Goal: Task Accomplishment & Management: Use online tool/utility

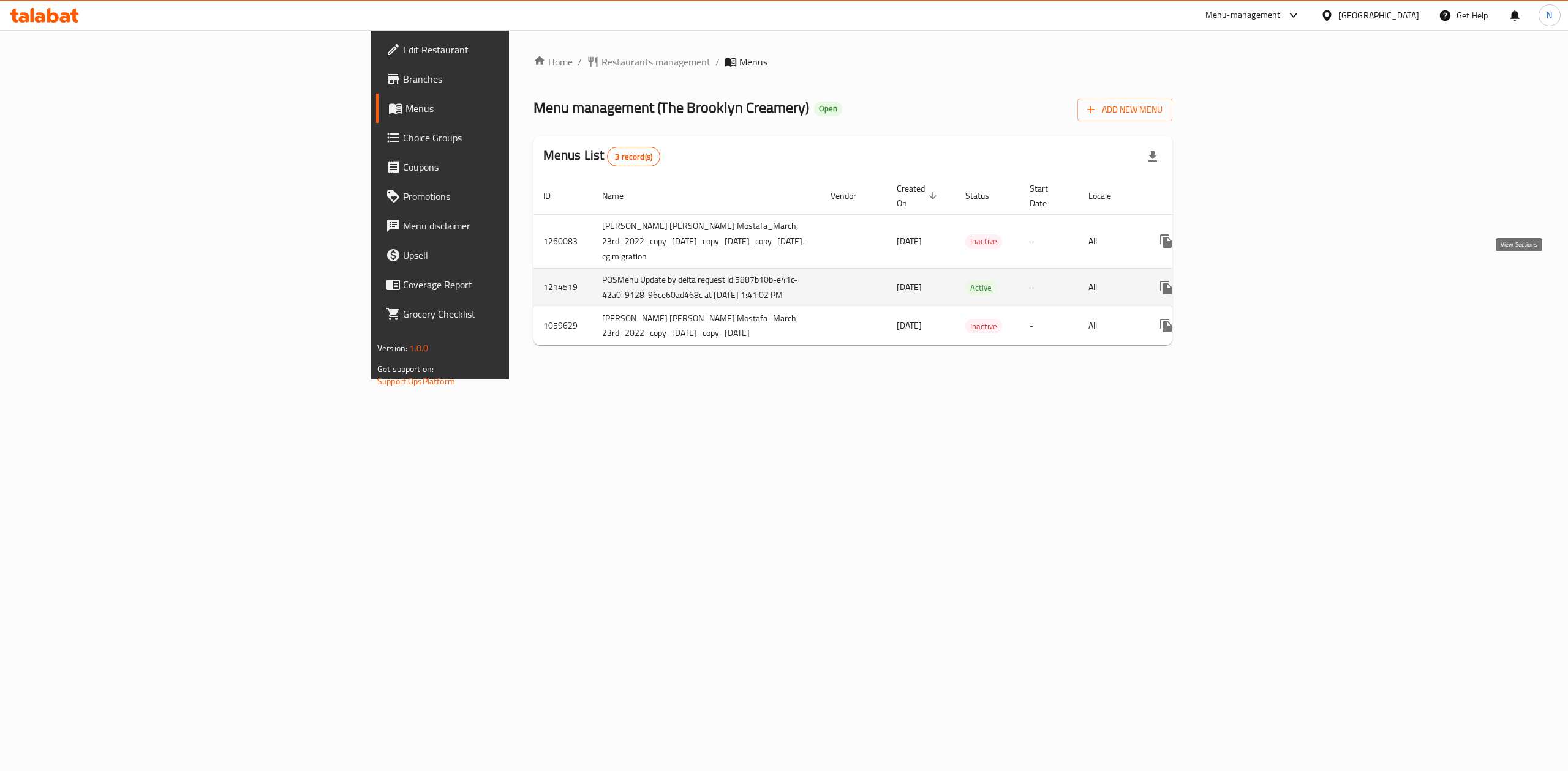
click at [1269, 273] on link "enhanced table" at bounding box center [1254, 287] width 30 height 30
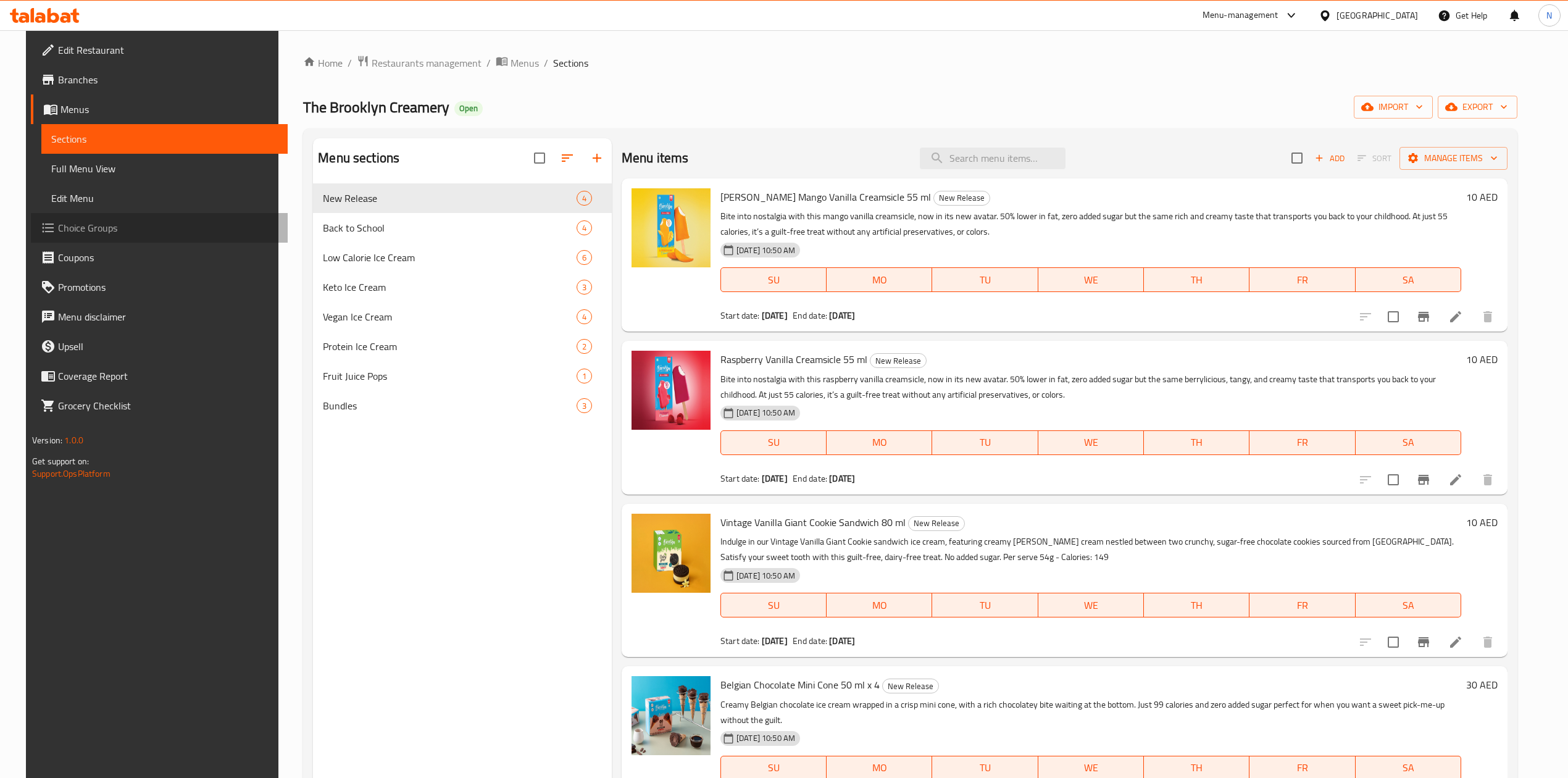
click at [41, 225] on span at bounding box center [49, 227] width 17 height 14
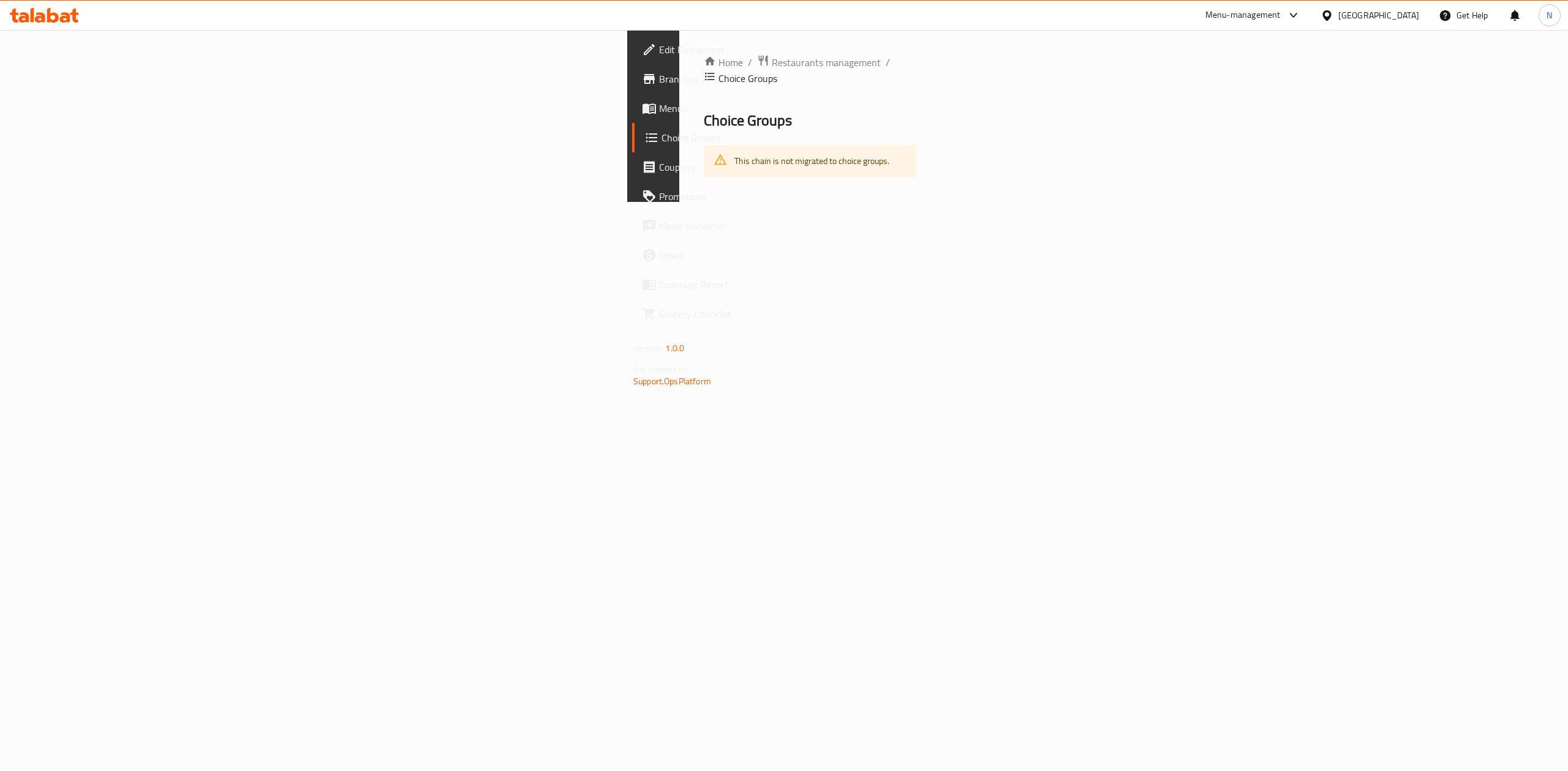
click at [679, 202] on div "Home / Restaurants management / Choice Groups Choice Groups This chain is not m…" at bounding box center [810, 116] width 261 height 172
click at [632, 98] on link "Menus" at bounding box center [760, 108] width 257 height 30
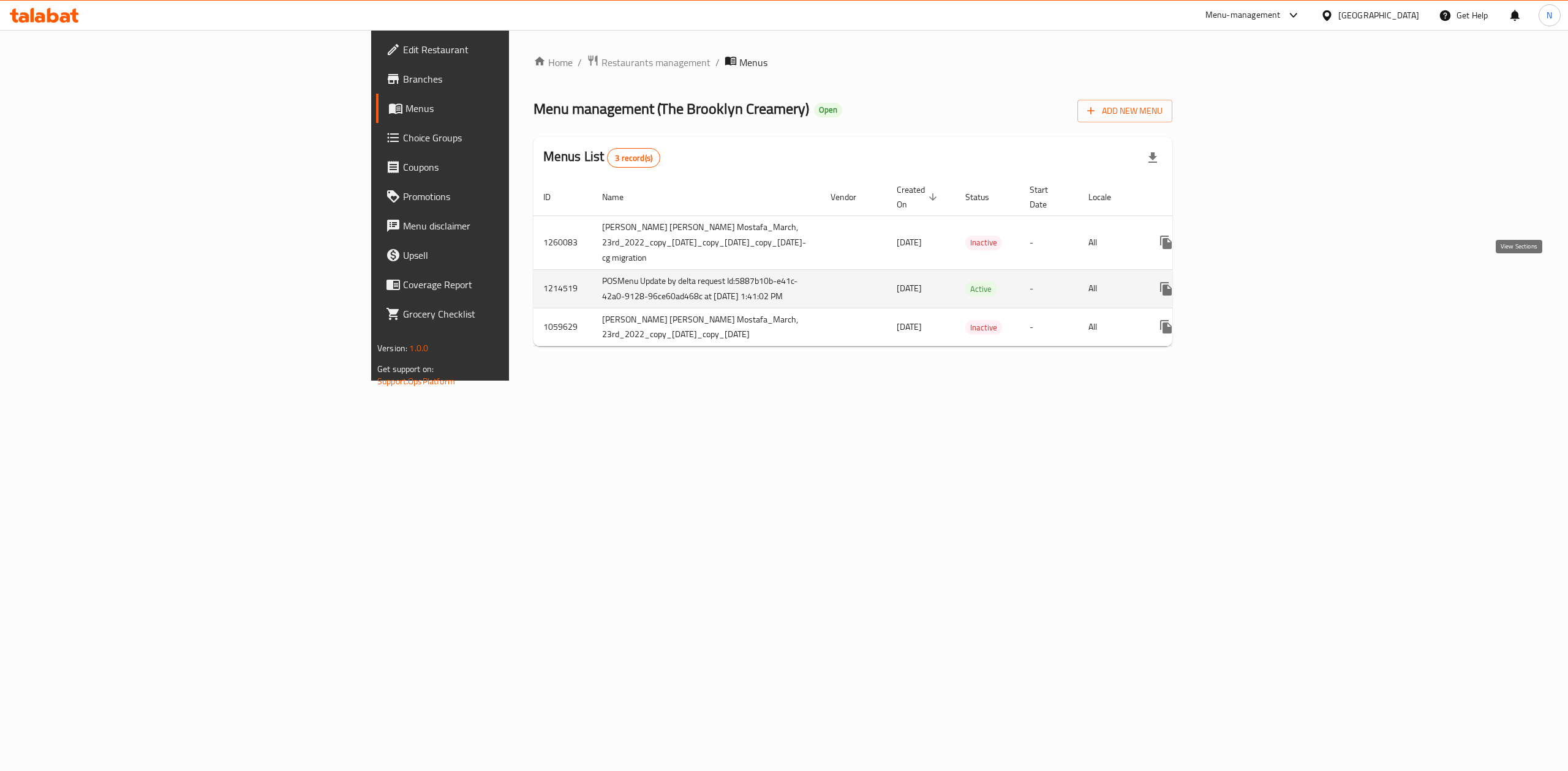
click at [1259, 284] on icon "enhanced table" at bounding box center [1254, 289] width 11 height 11
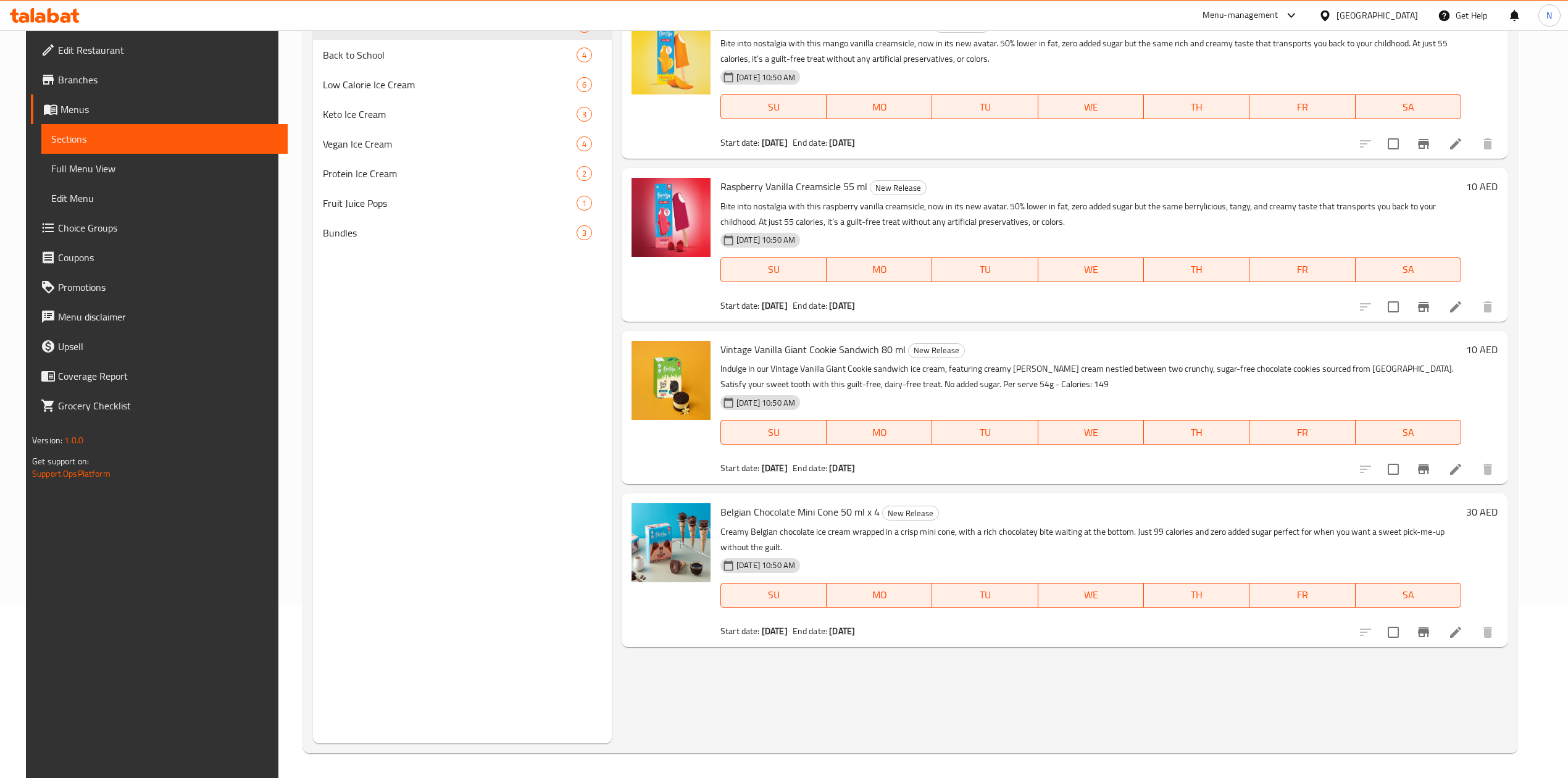
scroll to position [173, 0]
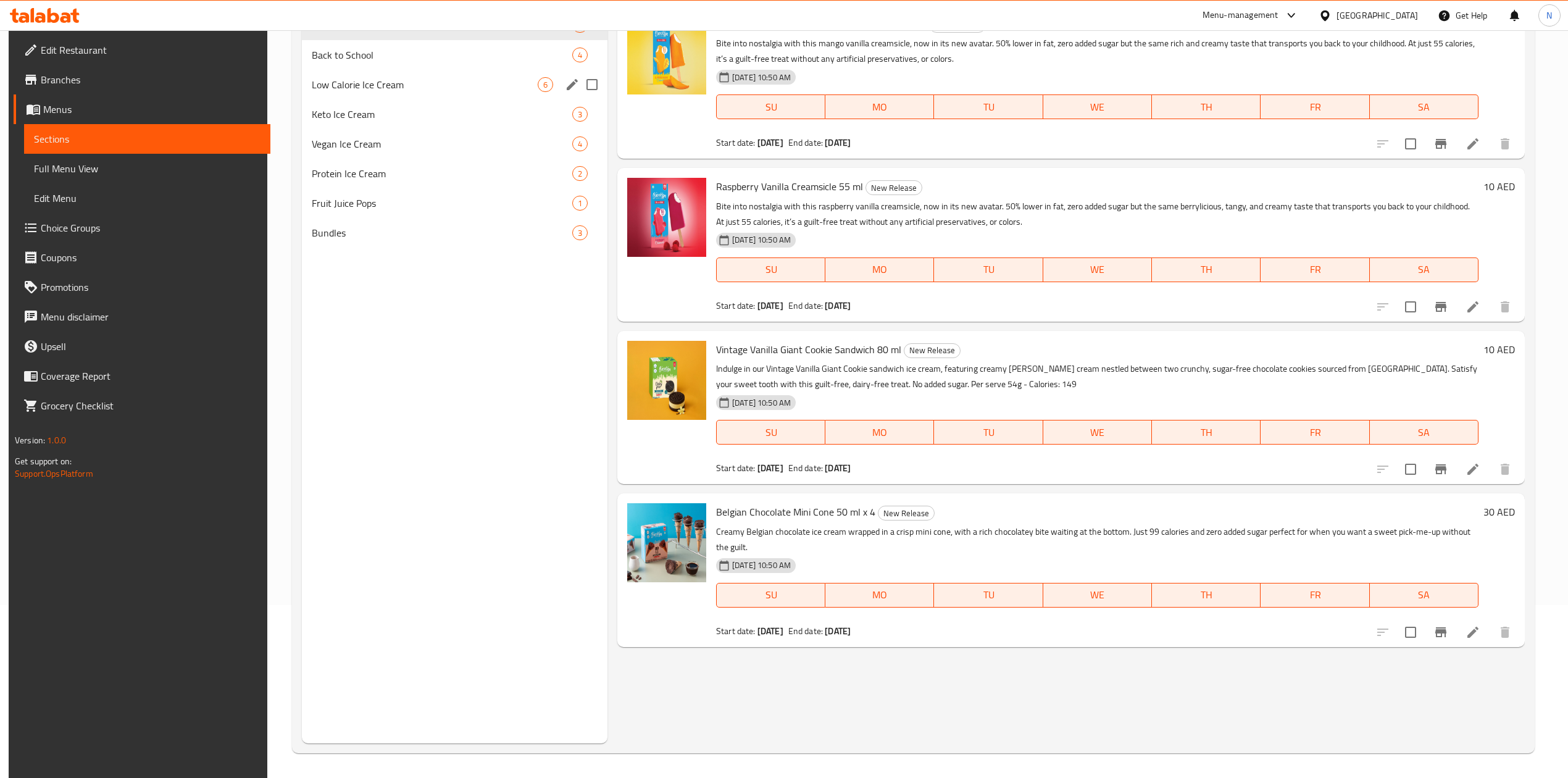
click at [383, 67] on div "Back to School 4" at bounding box center [455, 54] width 306 height 30
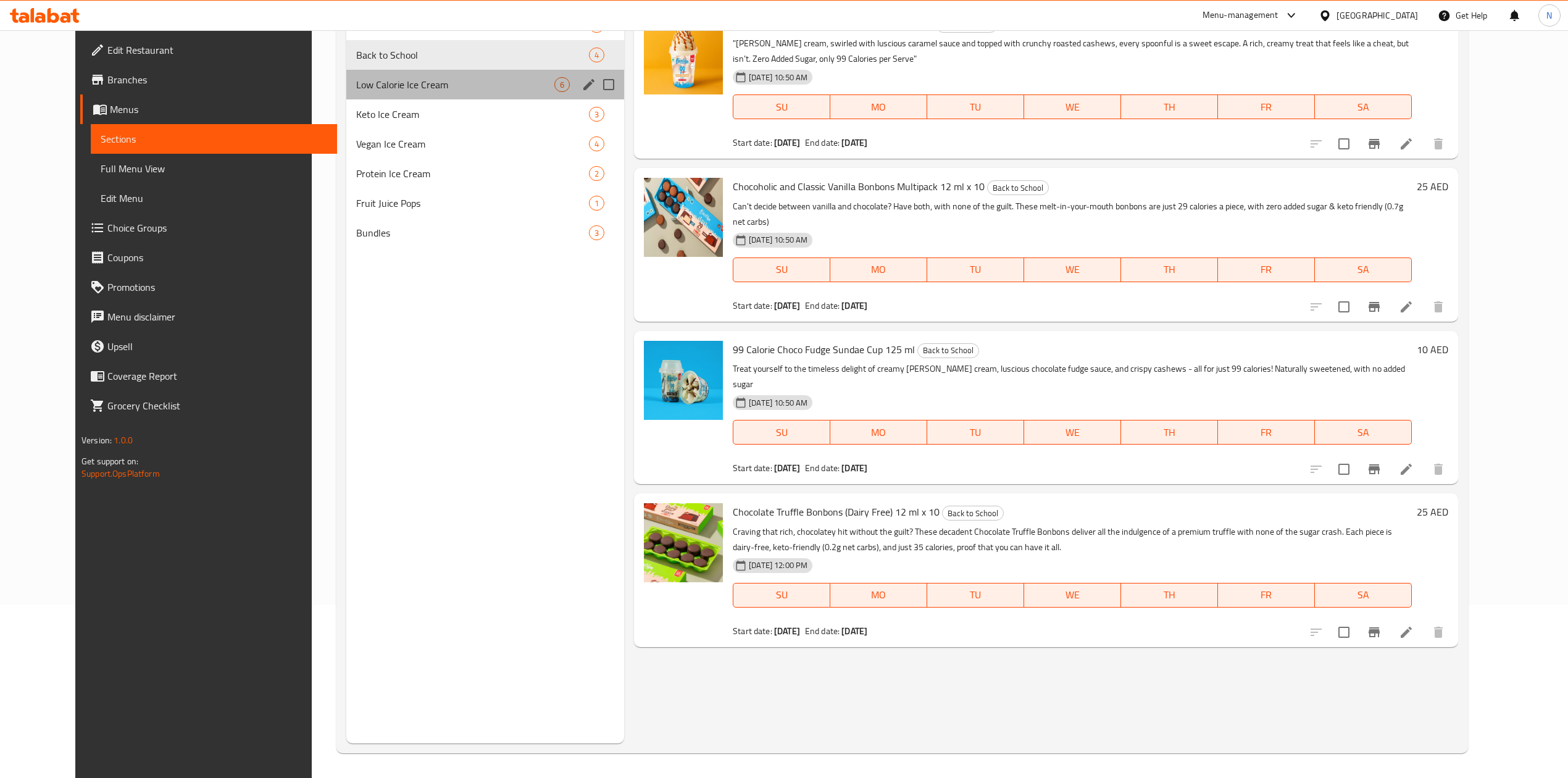
click at [385, 95] on div "Low Calorie Ice Cream 6" at bounding box center [485, 84] width 278 height 30
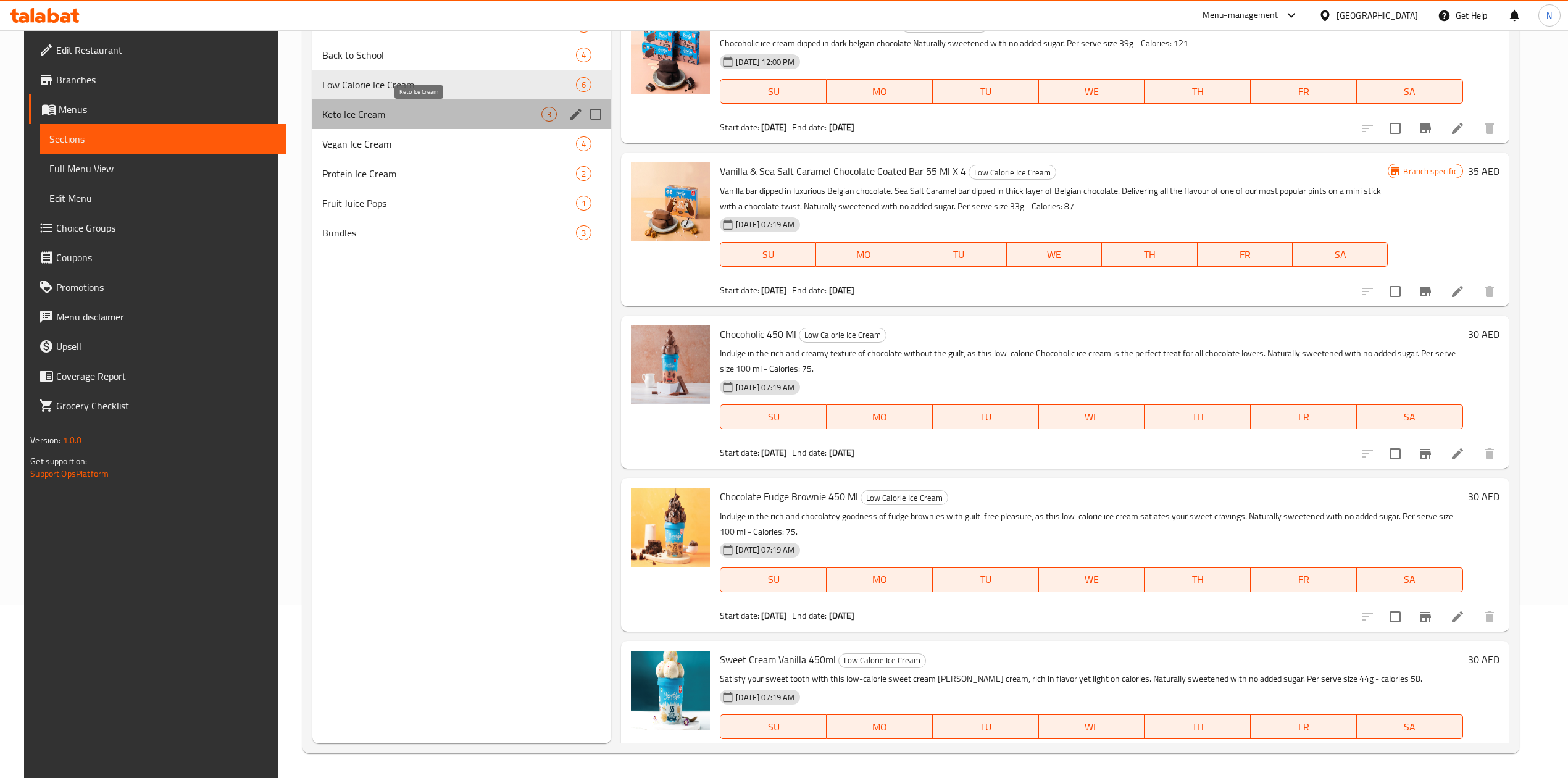
click at [383, 111] on span "Keto Ice Cream" at bounding box center [432, 114] width 220 height 14
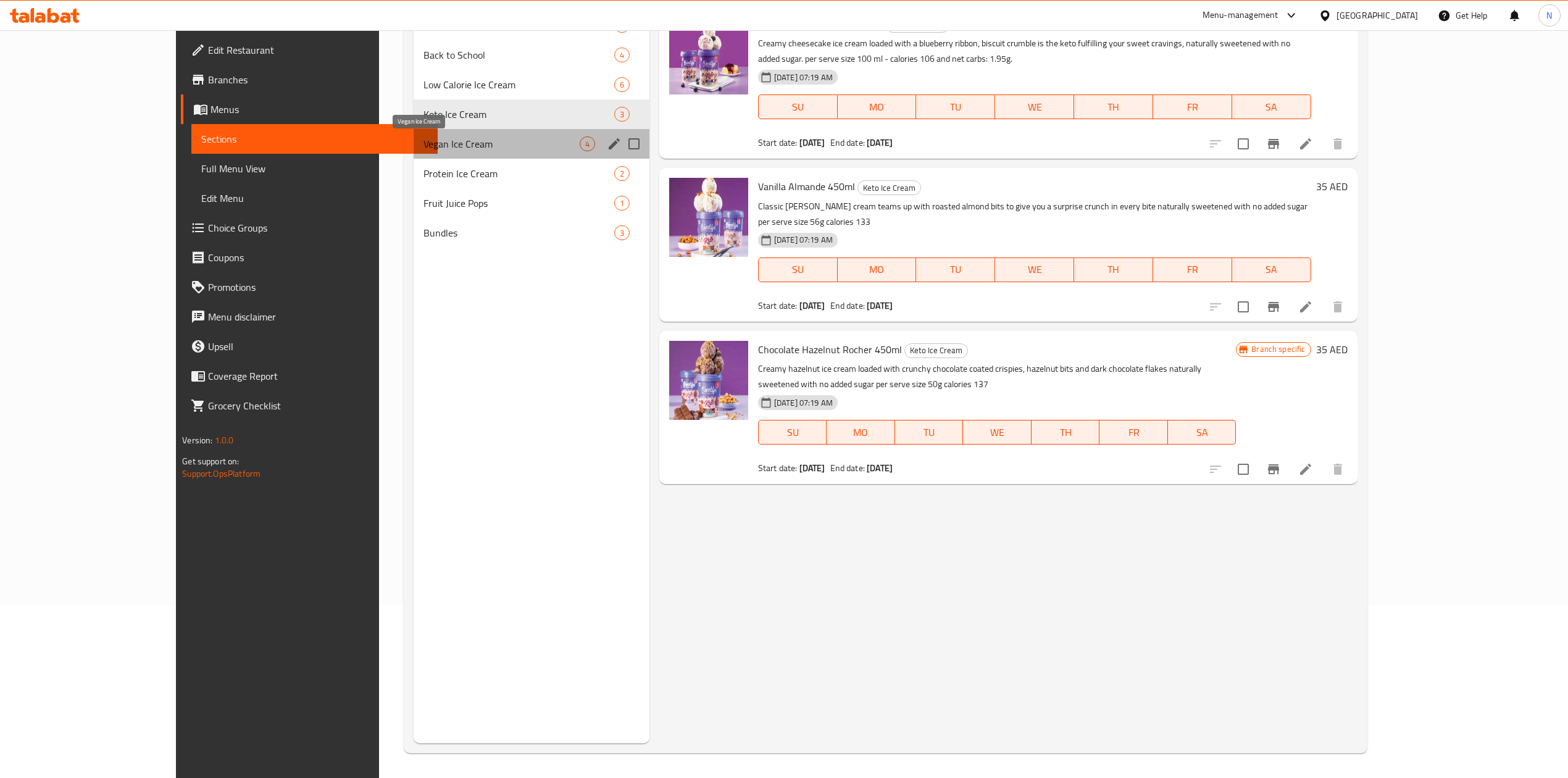
click at [423, 136] on span "Vegan Ice Cream" at bounding box center [501, 144] width 156 height 14
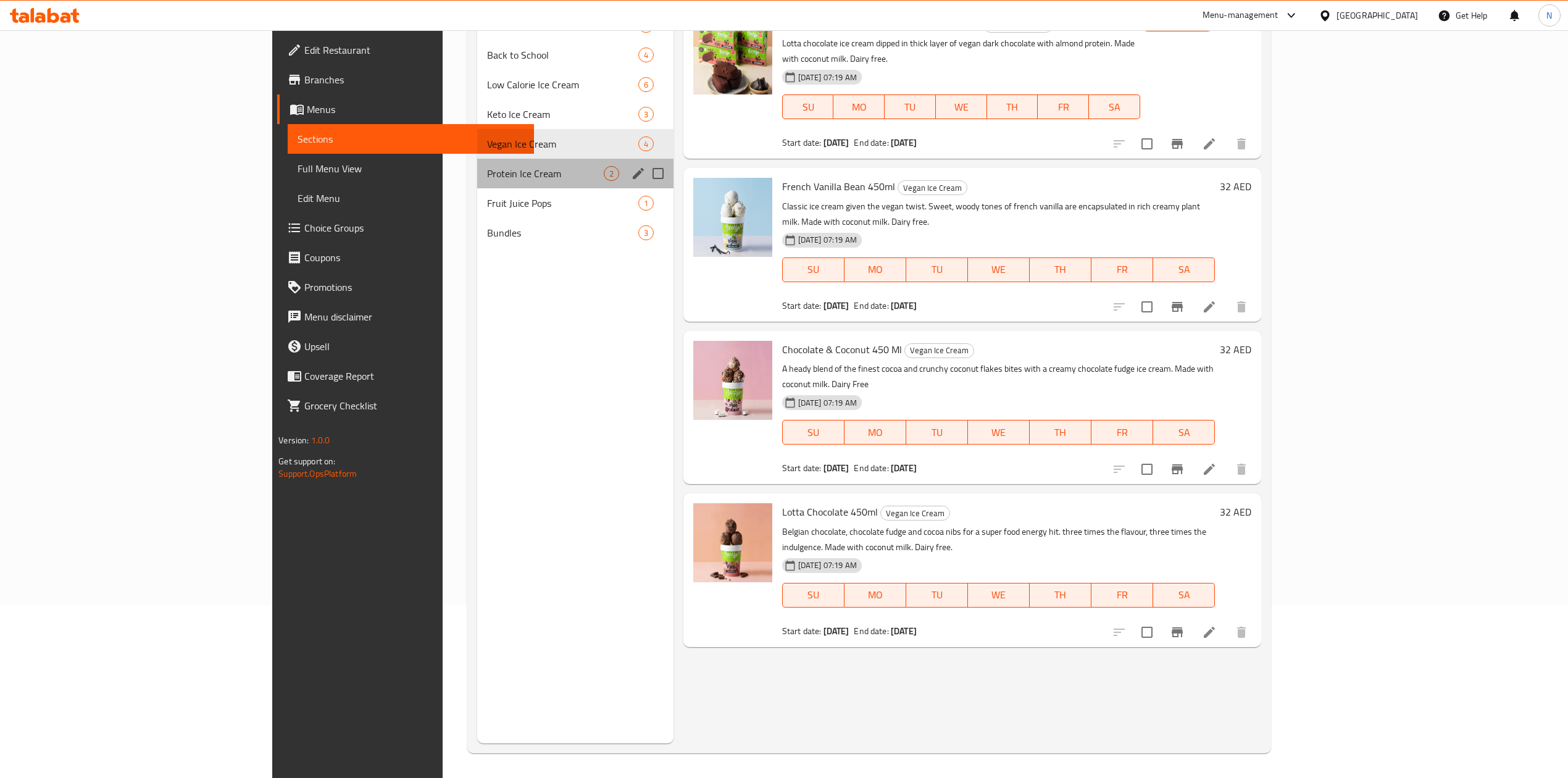
click at [477, 164] on div "Protein Ice Cream 2" at bounding box center [575, 173] width 196 height 30
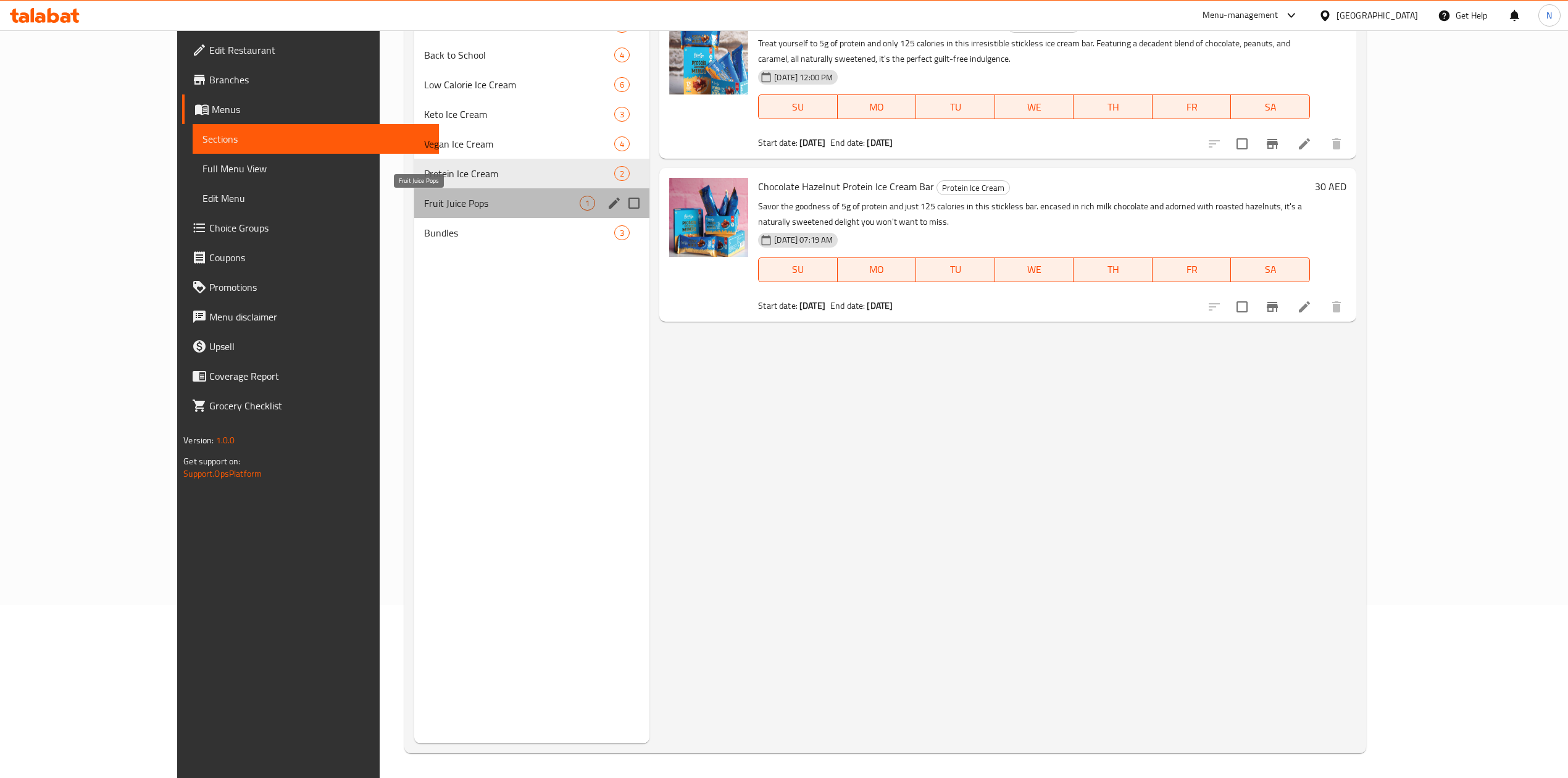
click at [424, 199] on span "Fruit Juice Pops" at bounding box center [502, 203] width 155 height 14
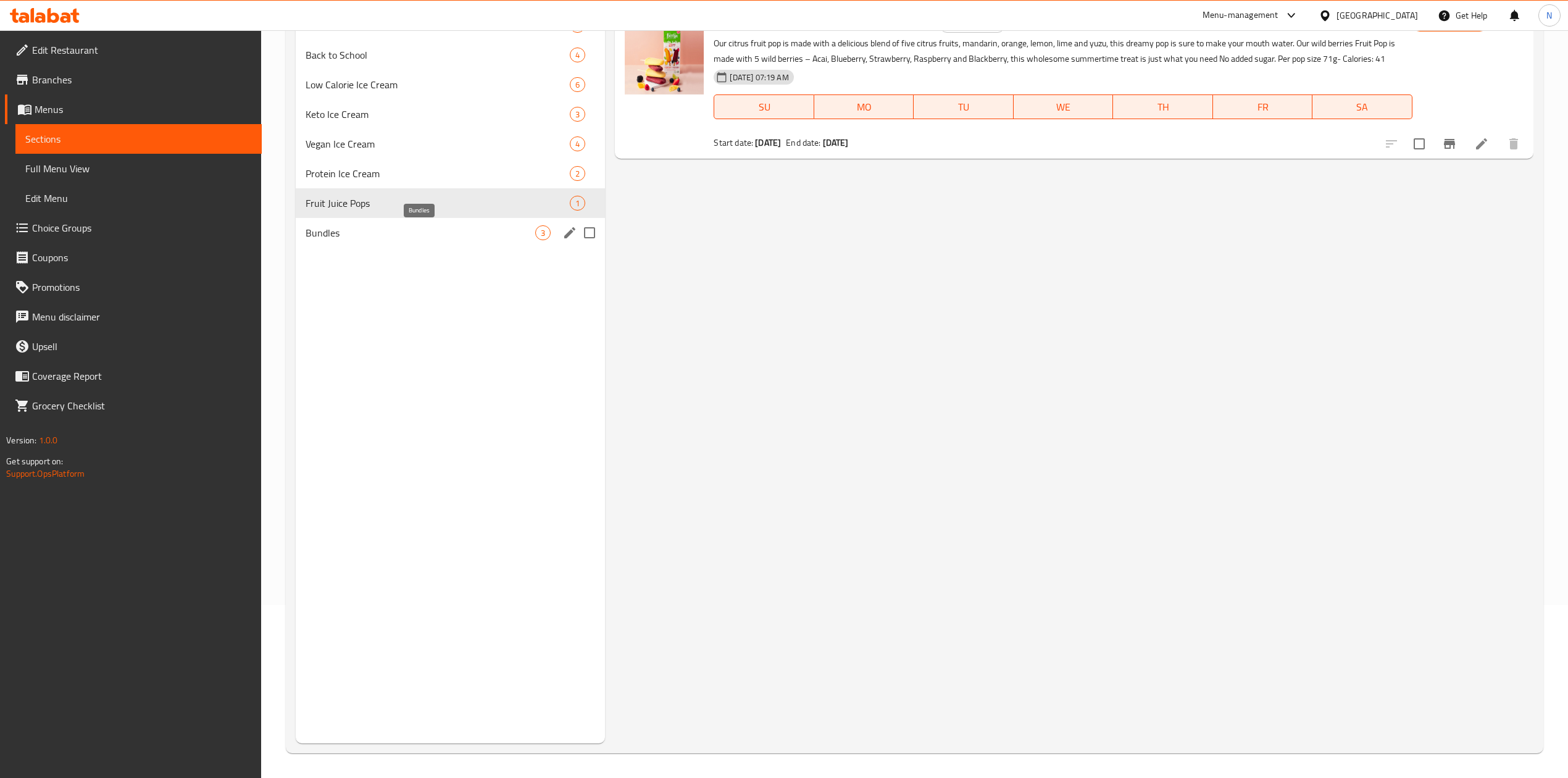
click at [398, 226] on span "Bundles" at bounding box center [420, 233] width 230 height 14
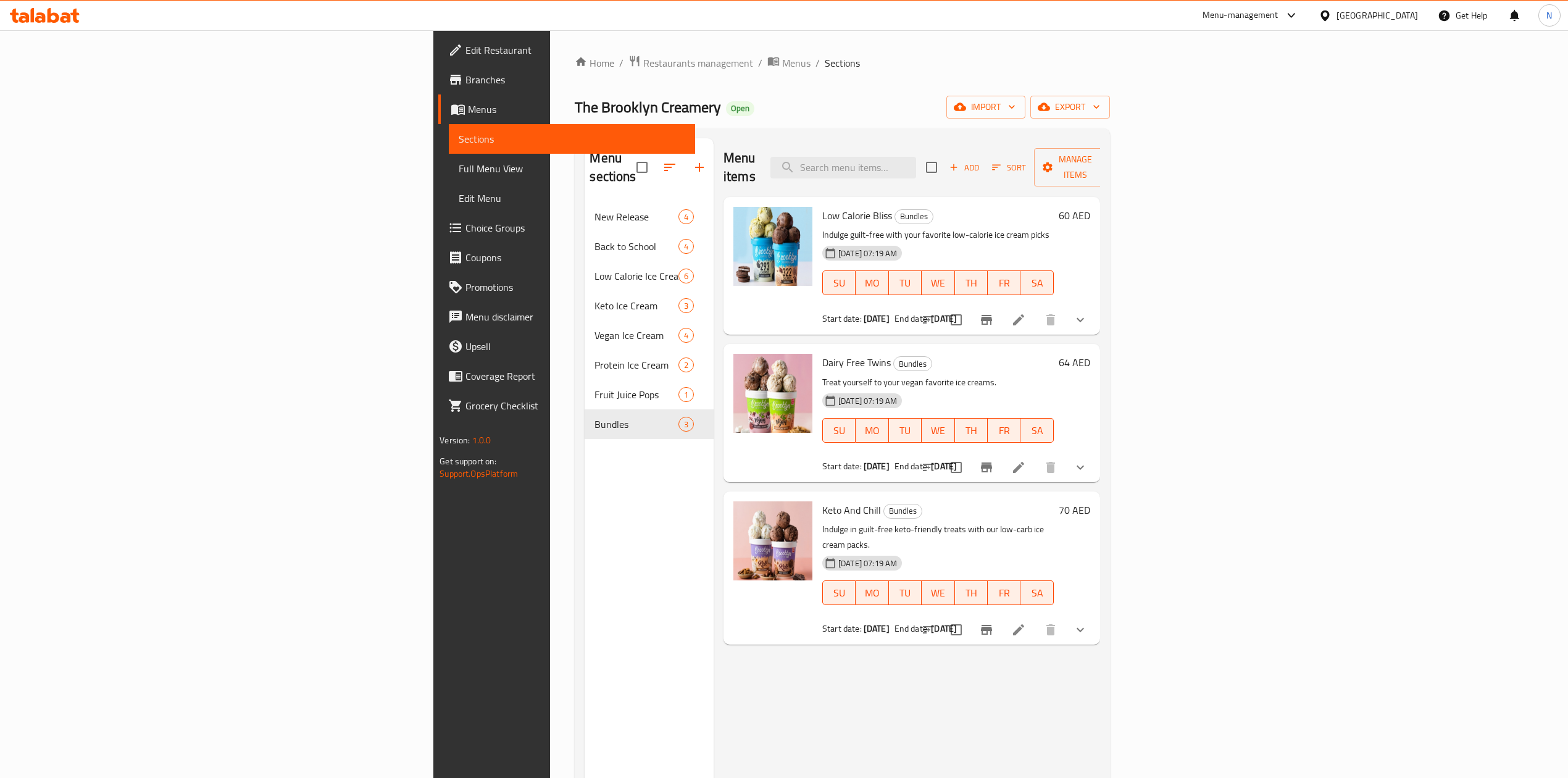
click at [1095, 314] on button "show more" at bounding box center [1080, 320] width 30 height 30
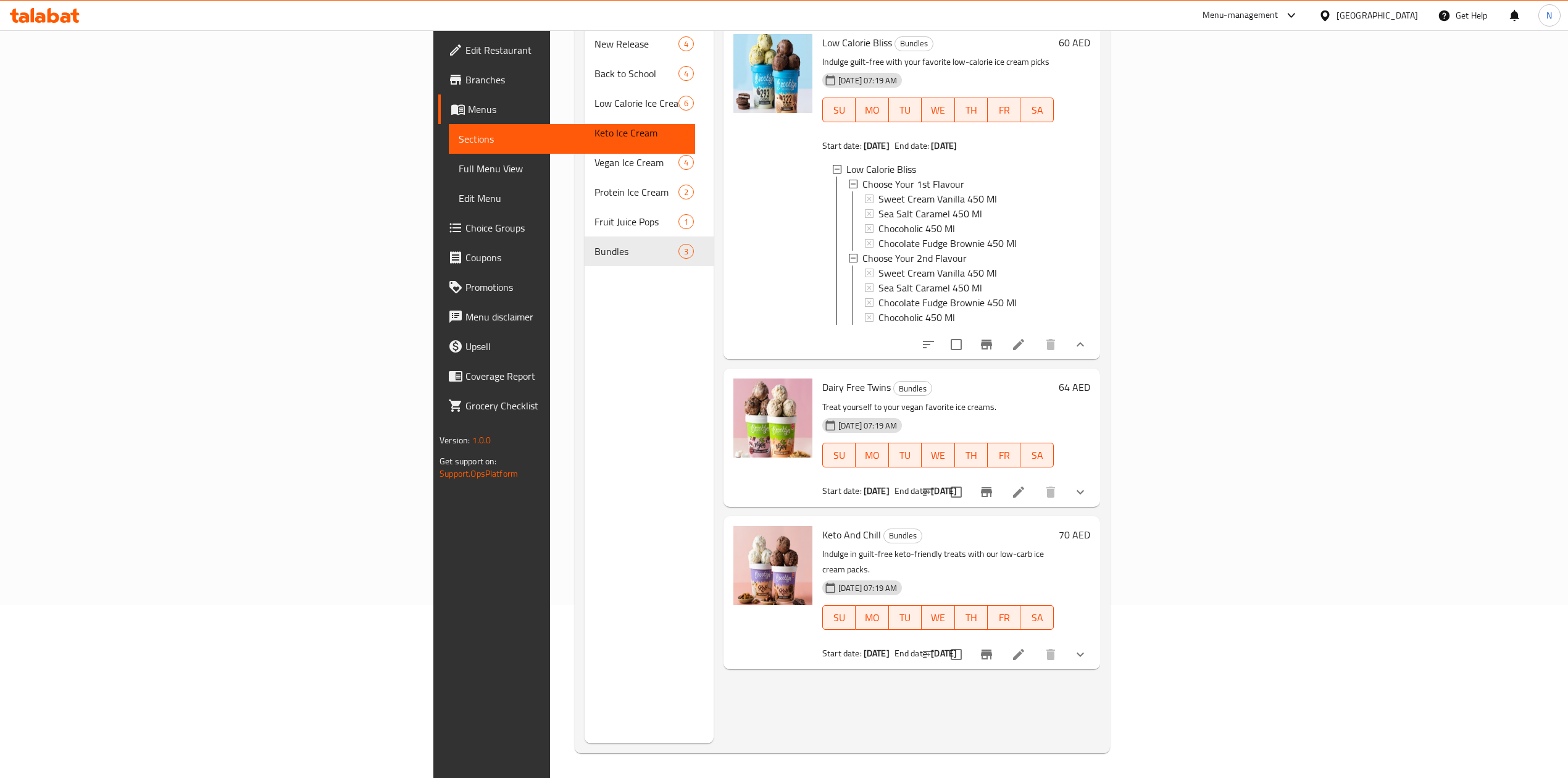
scroll to position [173, 0]
click at [1088, 490] on icon "show more" at bounding box center [1080, 492] width 14 height 14
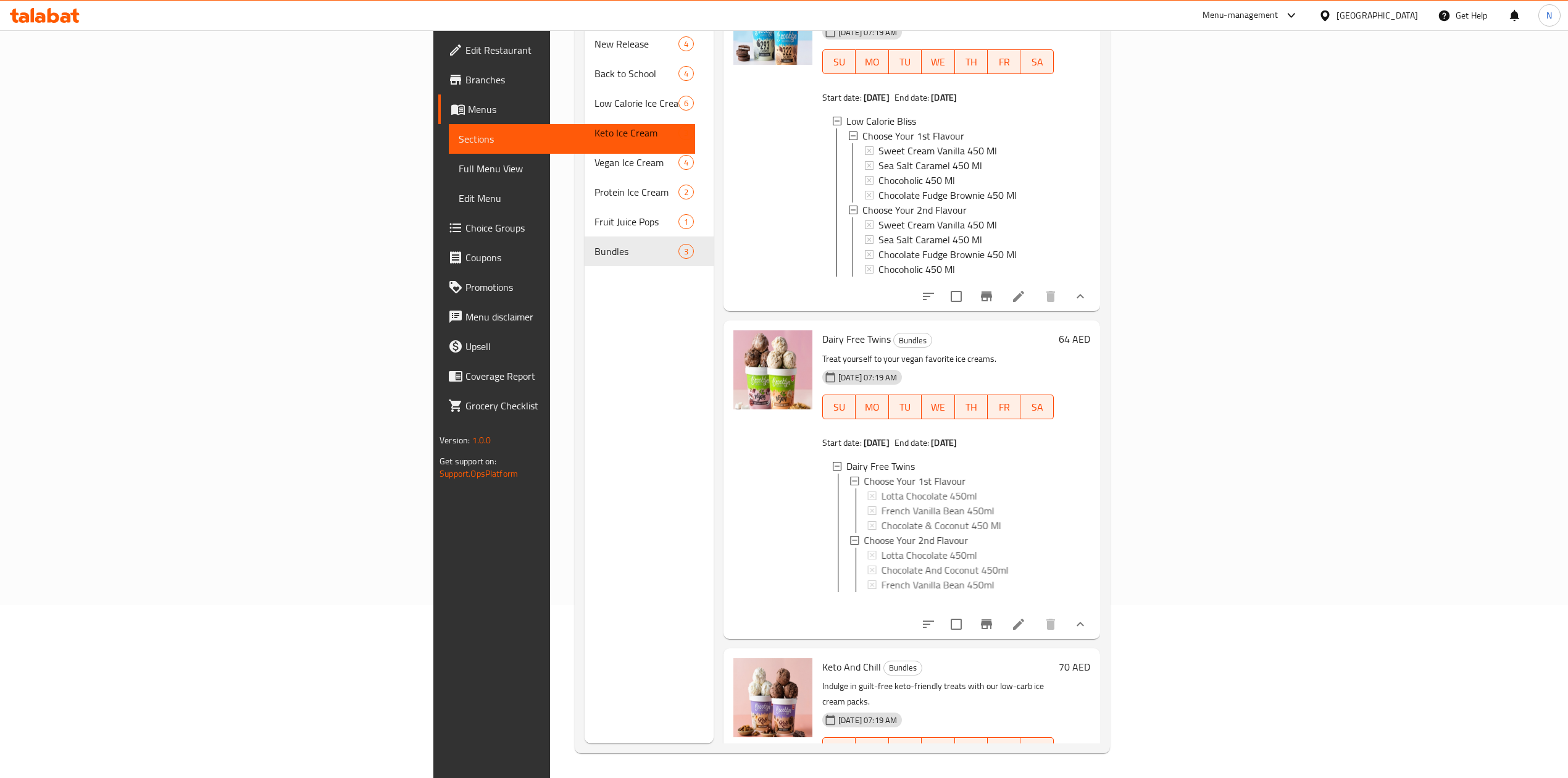
scroll to position [75, 0]
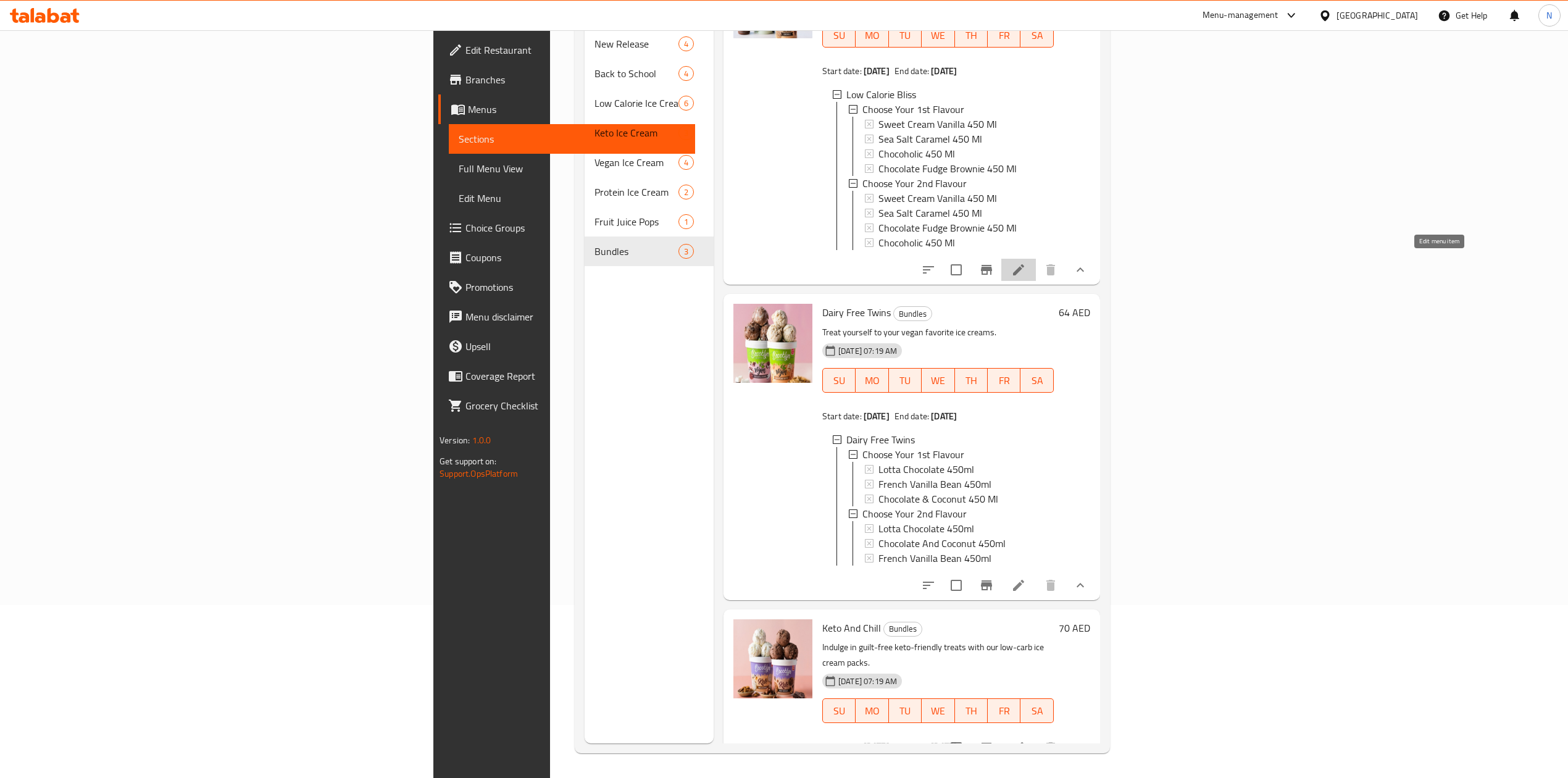
click at [1024, 264] on icon at bounding box center [1019, 270] width 11 height 11
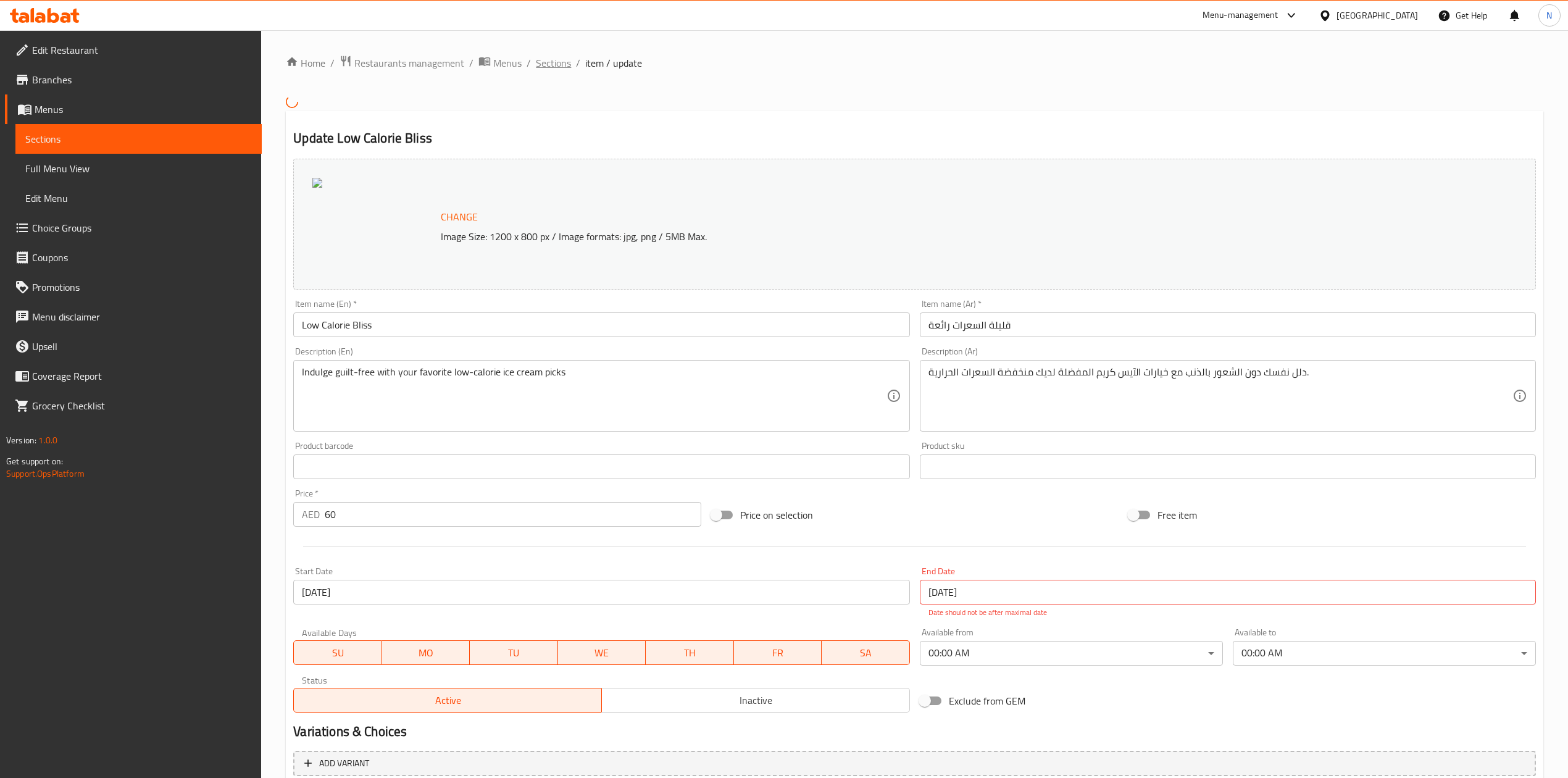
click at [536, 56] on span "Sections" at bounding box center [553, 63] width 35 height 14
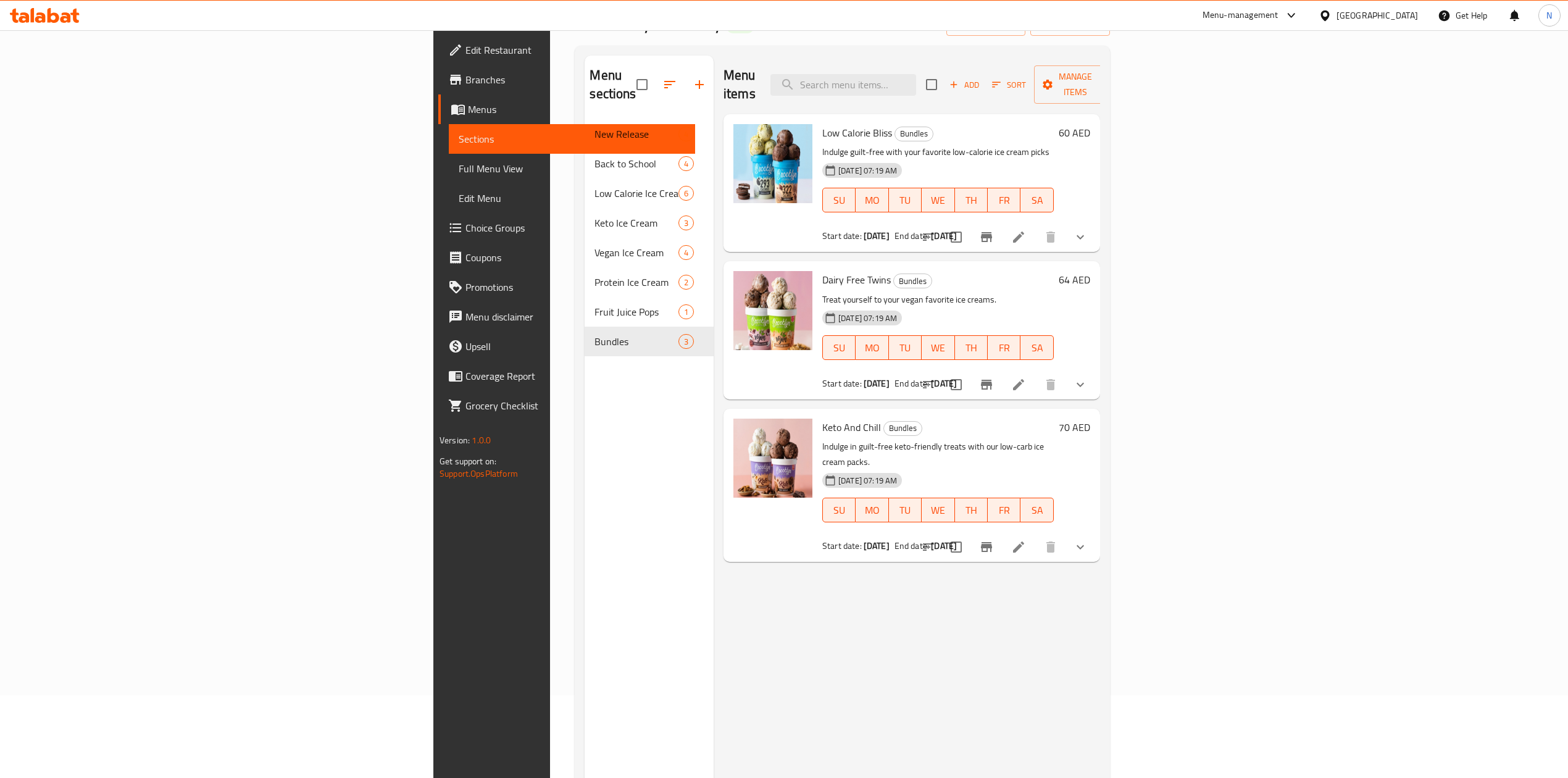
scroll to position [173, 0]
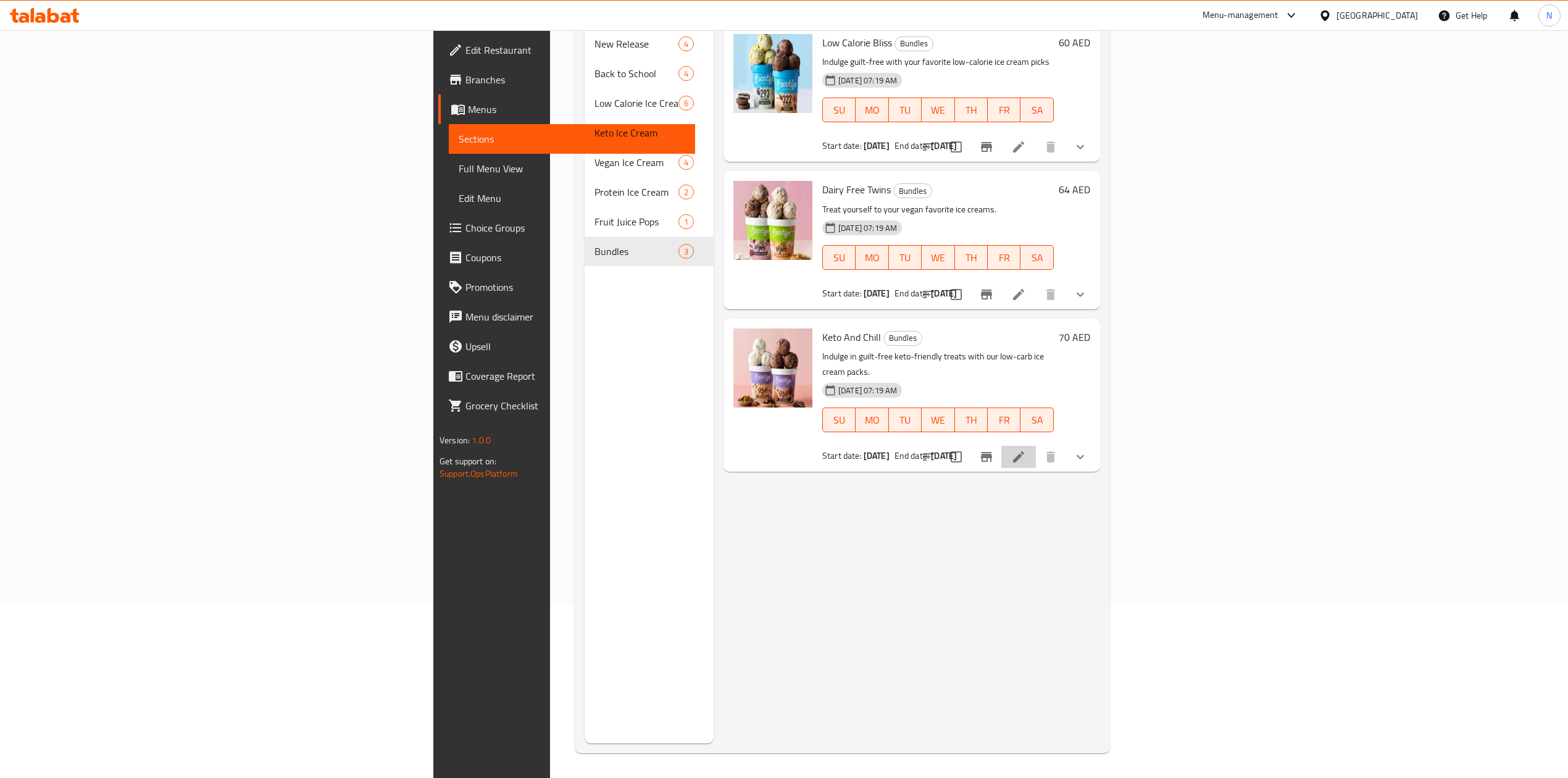
click at [1036, 446] on li at bounding box center [1019, 457] width 34 height 23
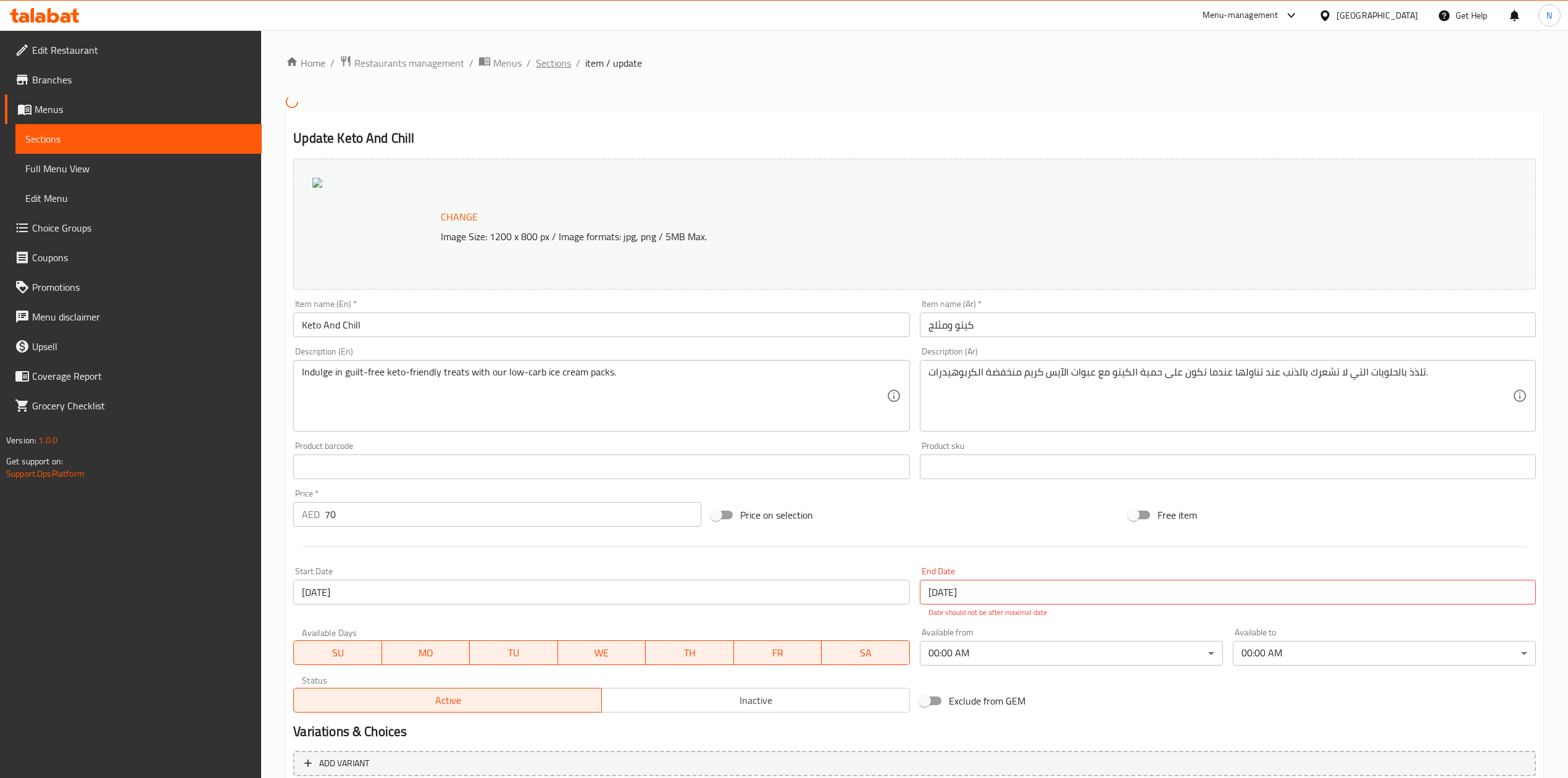
click at [557, 56] on span "Sections" at bounding box center [553, 63] width 35 height 14
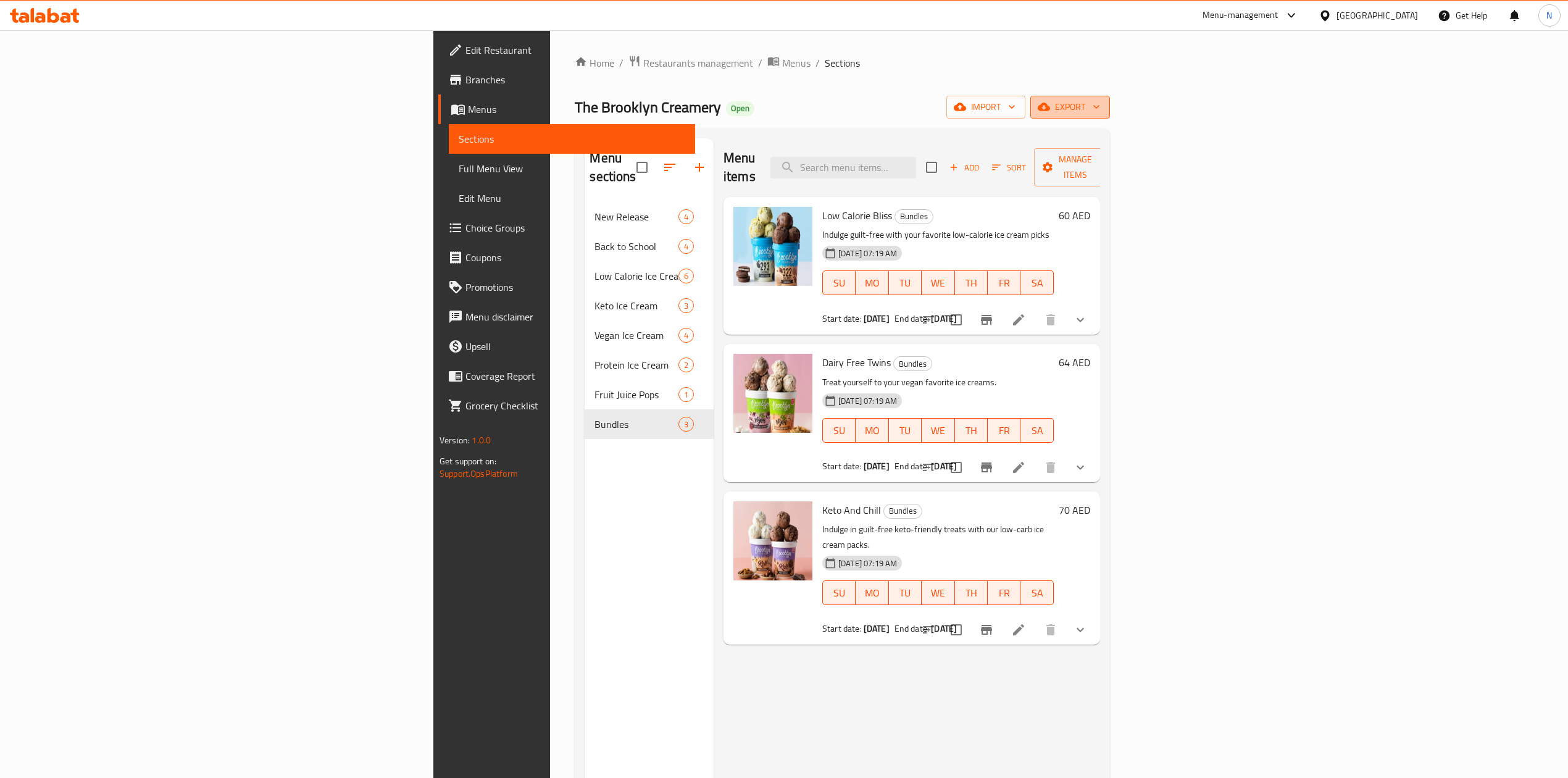
click at [1100, 107] on span "export" at bounding box center [1070, 107] width 60 height 15
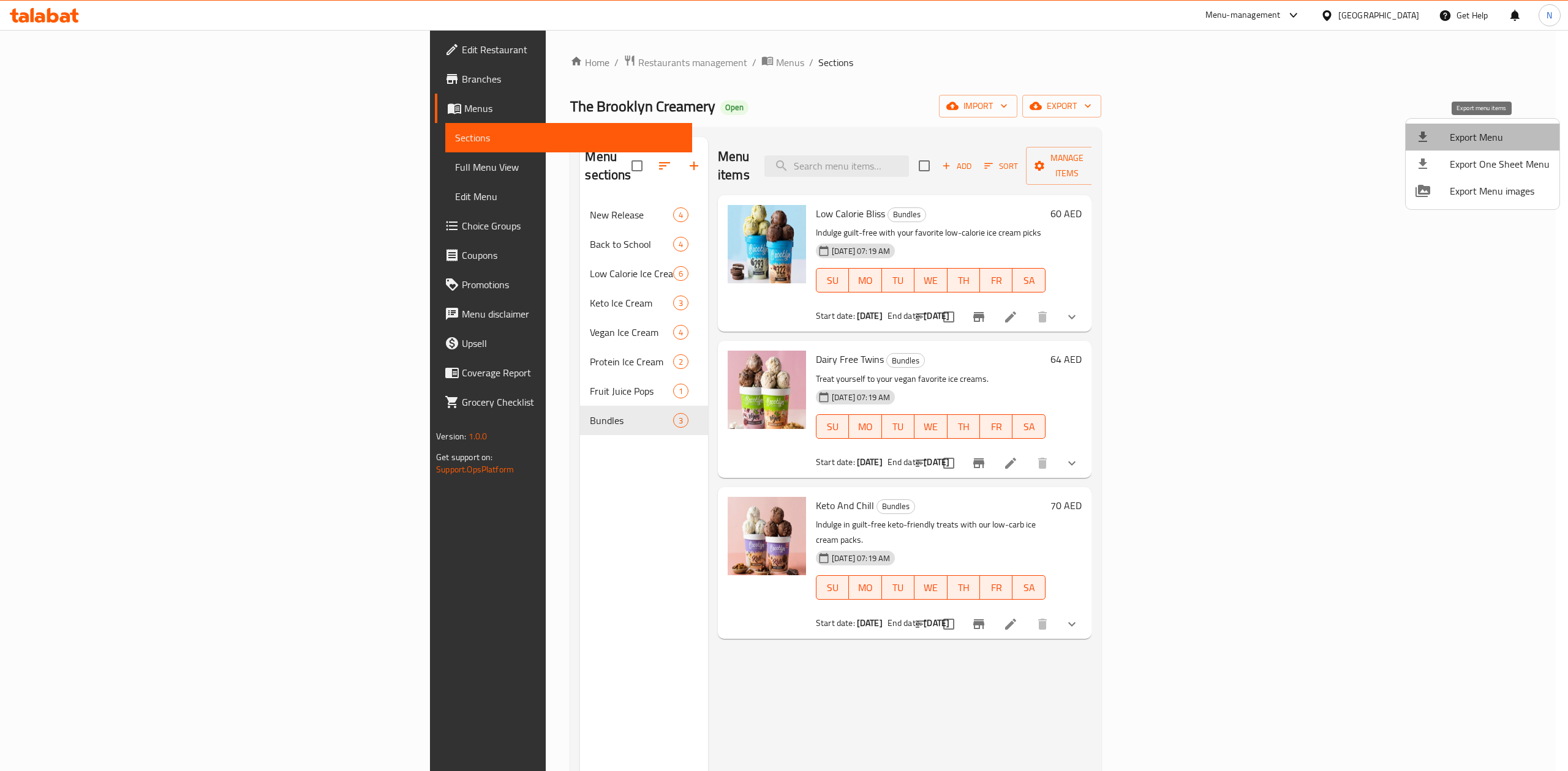
click at [1482, 149] on li "Export Menu" at bounding box center [1482, 137] width 154 height 27
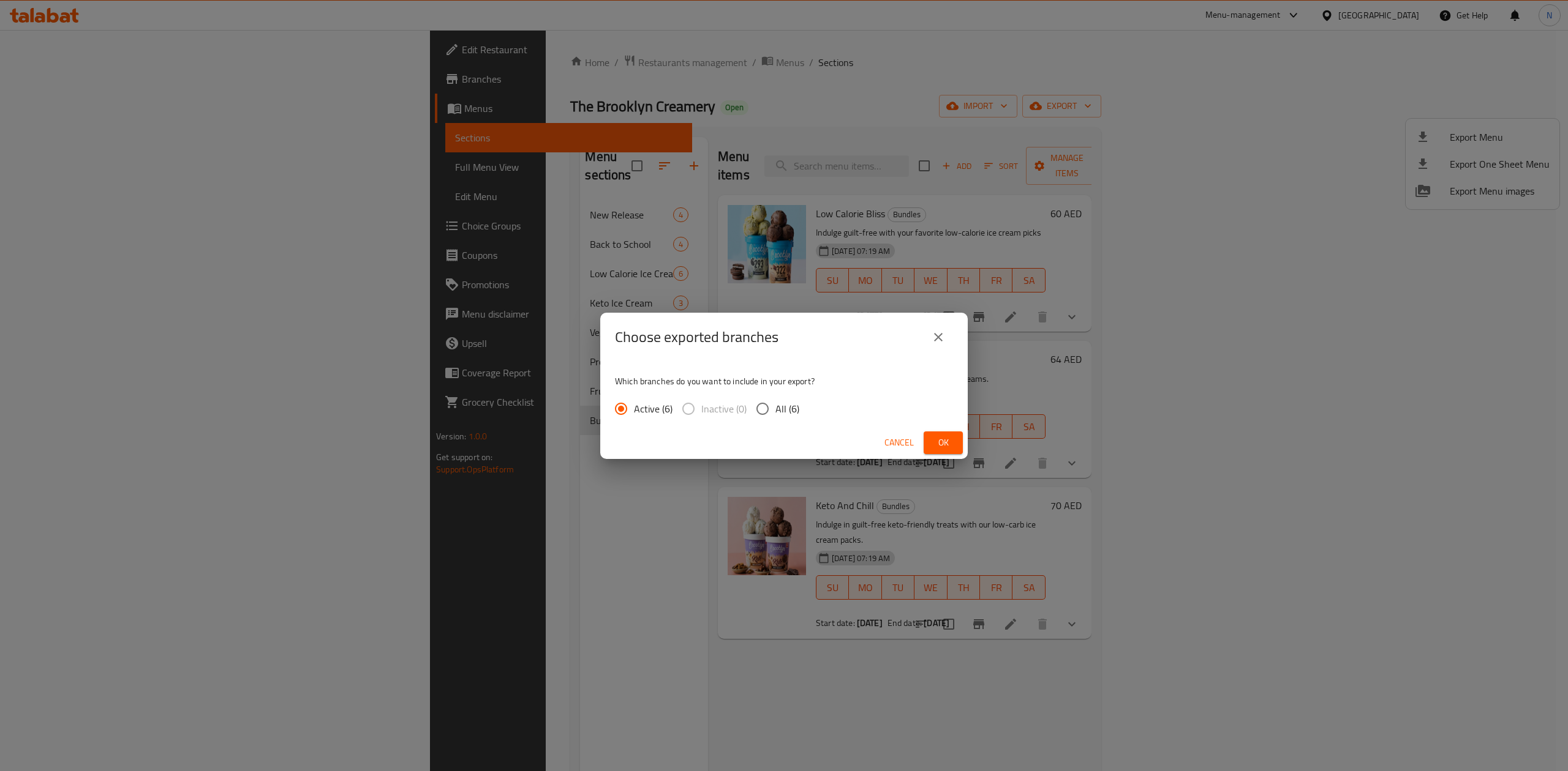
click at [754, 402] on input "All (6)" at bounding box center [763, 409] width 26 height 26
radio input "true"
click at [927, 433] on button "Ok" at bounding box center [943, 442] width 39 height 22
